Goal: Transaction & Acquisition: Obtain resource

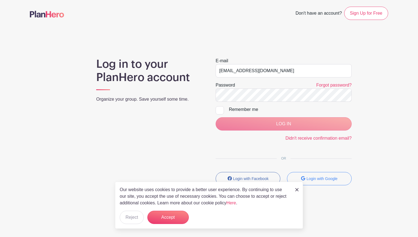
click at [222, 110] on div at bounding box center [220, 110] width 8 height 8
click at [219, 110] on input "Remember me" at bounding box center [218, 108] width 4 height 4
checkbox input "true"
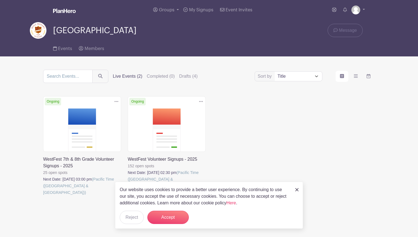
click at [128, 189] on link at bounding box center [128, 189] width 0 height 0
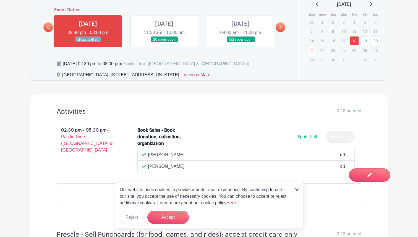
scroll to position [311, 0]
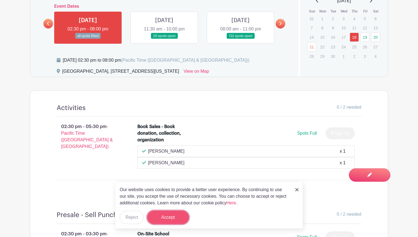
click at [163, 216] on button "Accept" at bounding box center [167, 217] width 41 height 13
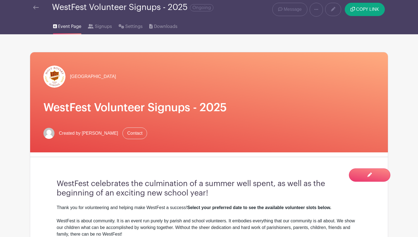
scroll to position [7, 0]
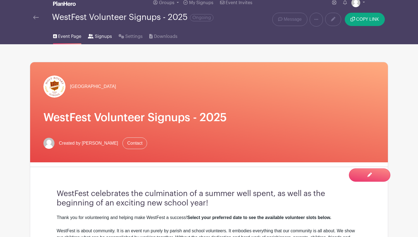
click at [99, 37] on span "Signups" at bounding box center [103, 36] width 17 height 7
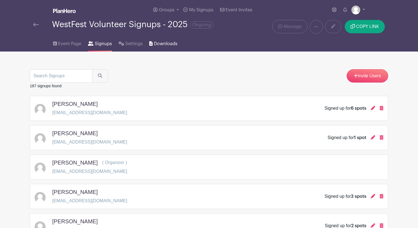
click at [162, 45] on span "Downloads" at bounding box center [166, 43] width 24 height 7
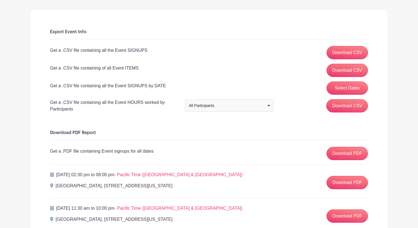
scroll to position [61, 0]
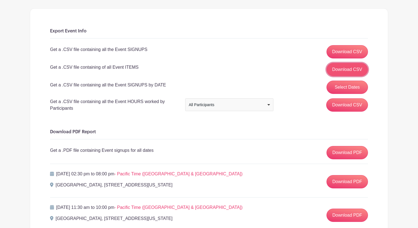
click at [338, 72] on link "Download CSV" at bounding box center [348, 69] width 42 height 13
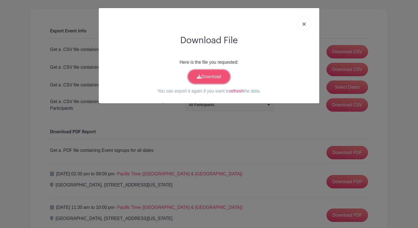
click at [220, 78] on link "Download" at bounding box center [208, 76] width 41 height 13
click at [306, 25] on link at bounding box center [304, 24] width 13 height 14
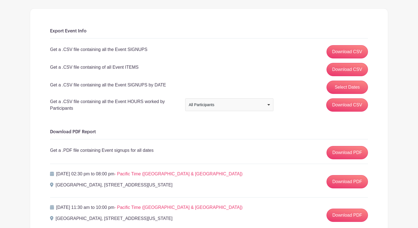
scroll to position [0, 0]
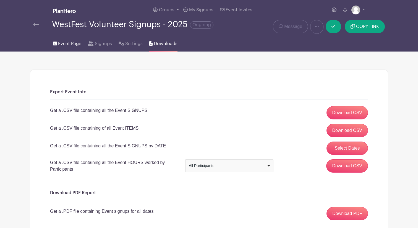
click at [61, 43] on span "Event Page" at bounding box center [69, 43] width 23 height 7
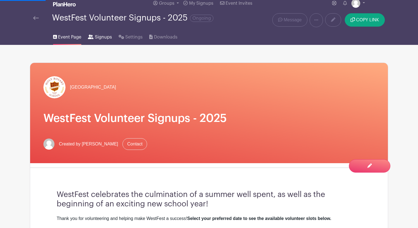
click at [101, 32] on link "Signups" at bounding box center [100, 36] width 24 height 18
